Goal: Task Accomplishment & Management: Manage account settings

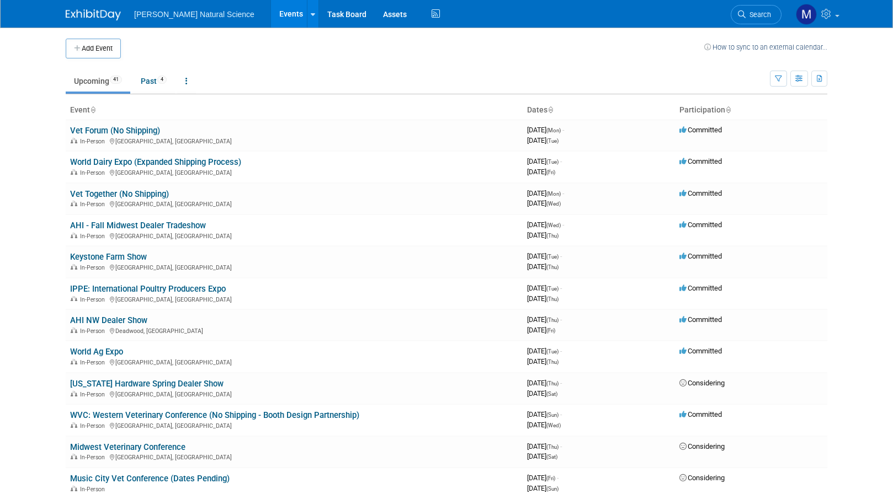
click at [299, 58] on td "Upcoming 41 Past 4 All Events 45 Past and Upcoming Grouped Annually Events grou…" at bounding box center [418, 76] width 704 height 36
click at [121, 159] on link "World Dairy Expo (Expanded Shipping Process)" at bounding box center [155, 162] width 171 height 10
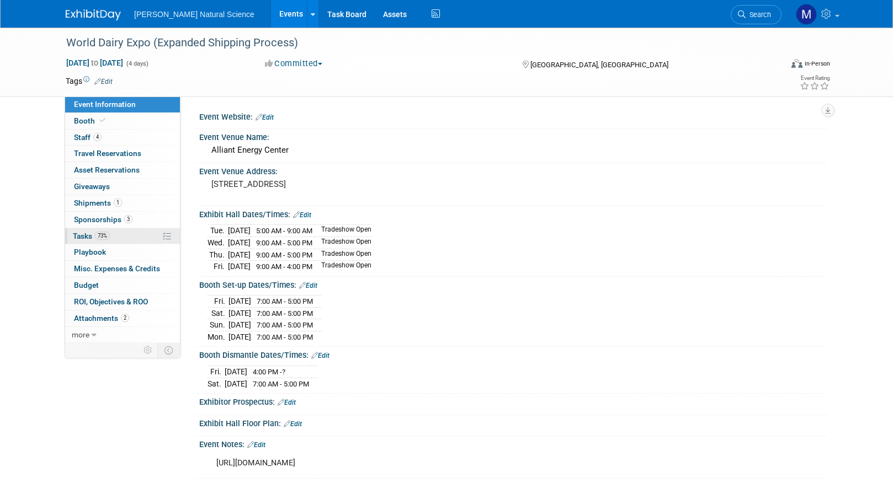
click at [118, 230] on link "73% Tasks 73%" at bounding box center [122, 236] width 115 height 16
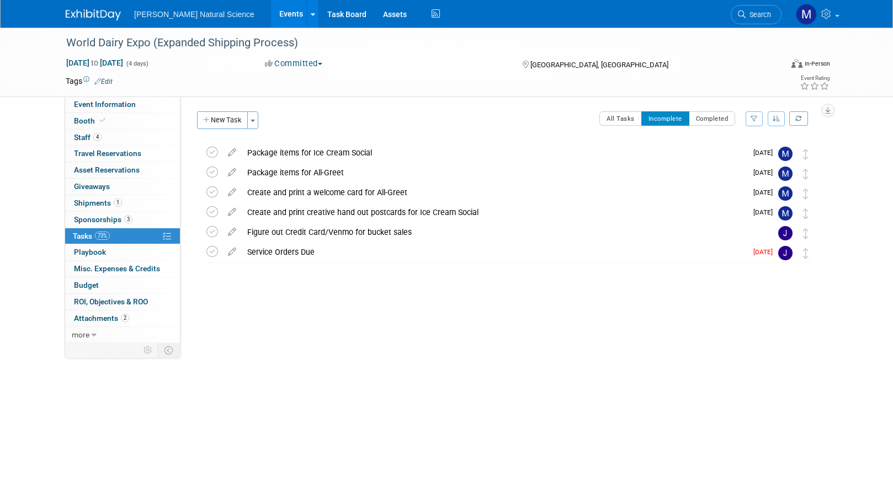
click at [325, 125] on div "All Tasks Incomplete Completed Filter by Assignee -- Select Assignee -- All una…" at bounding box center [541, 122] width 554 height 23
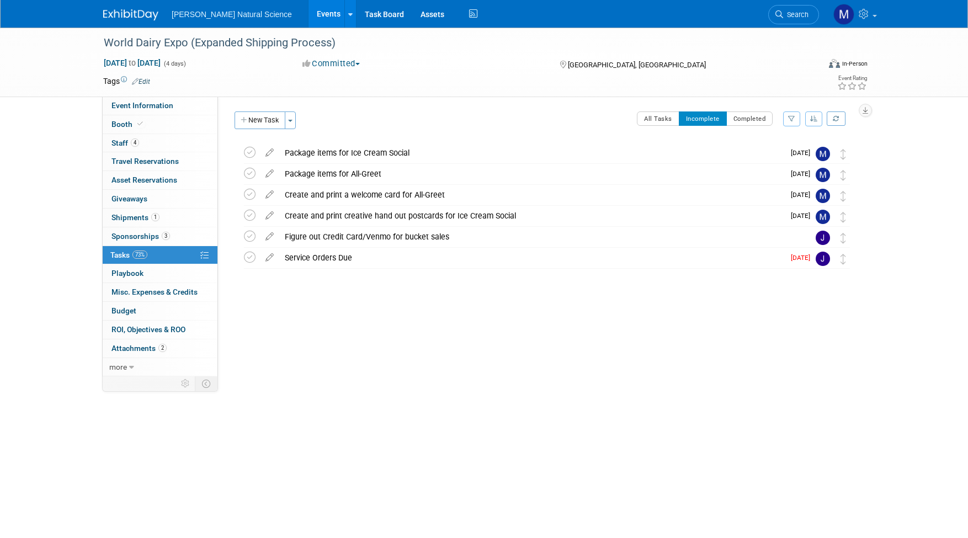
click at [356, 358] on div "Event Website: Edit Event Venue Name: [GEOGRAPHIC_DATA] Event Venue Address: [S…" at bounding box center [541, 237] width 647 height 280
